Goal: Check status

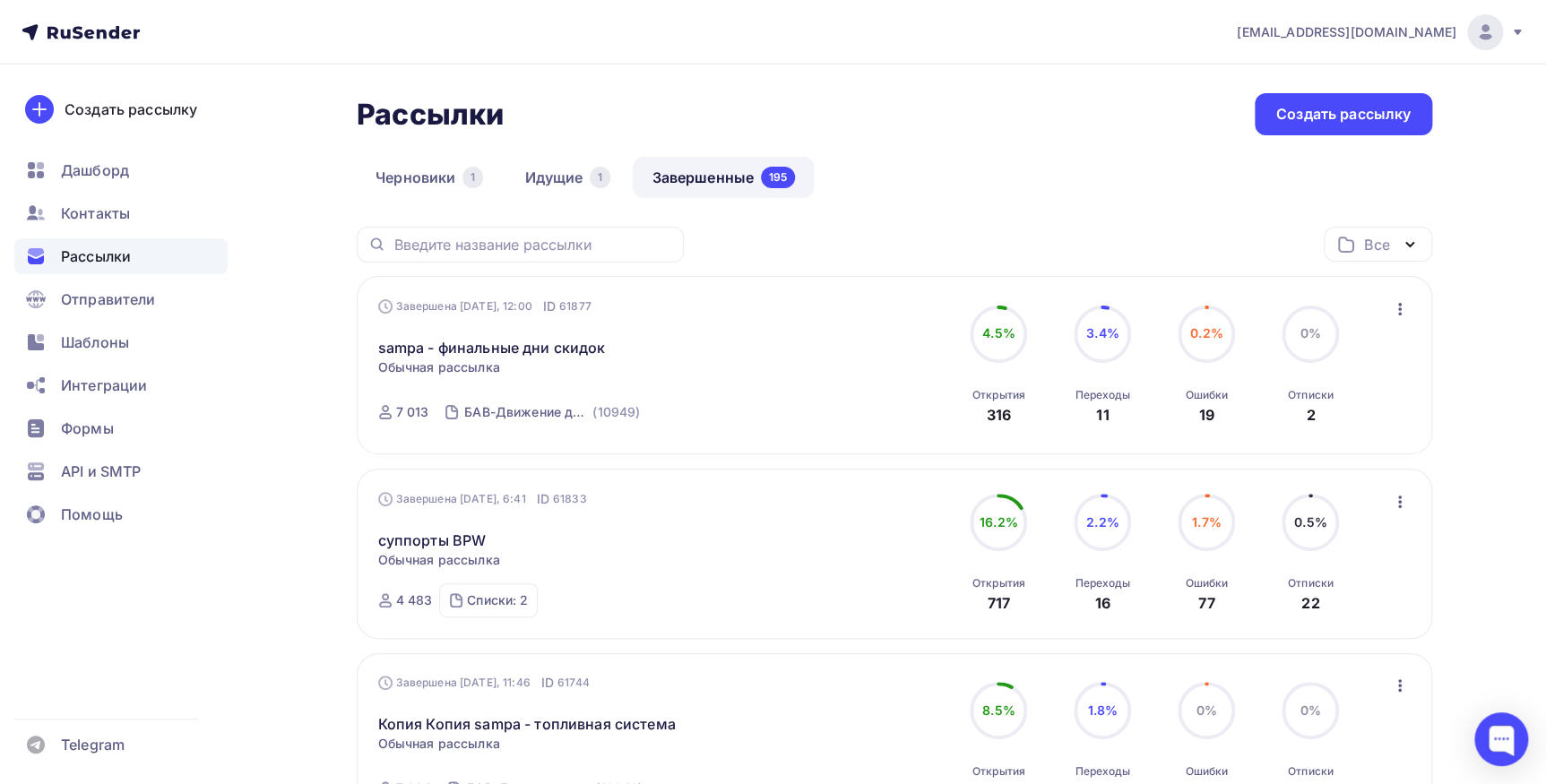
click at [707, 187] on link "Завершенные 195" at bounding box center [723, 177] width 181 height 42
